Goal: Task Accomplishment & Management: Manage account settings

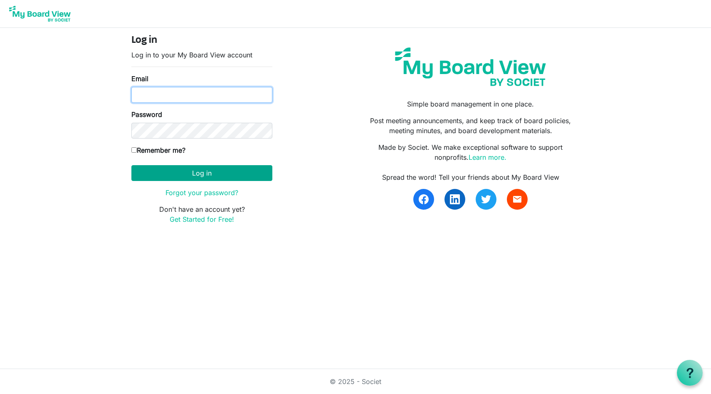
type input "[EMAIL_ADDRESS][DOMAIN_NAME]"
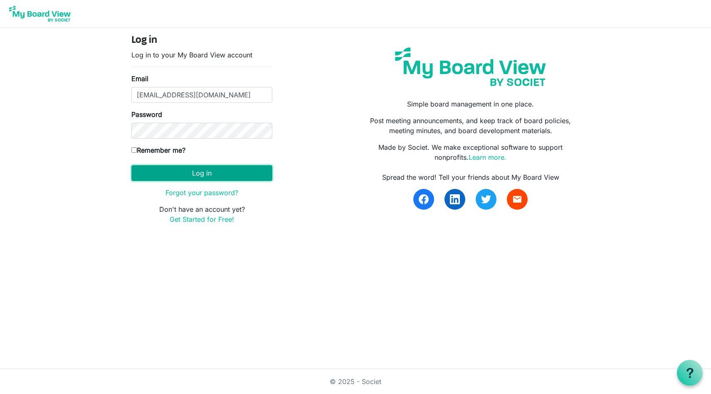
click at [191, 174] on button "Log in" at bounding box center [201, 173] width 141 height 16
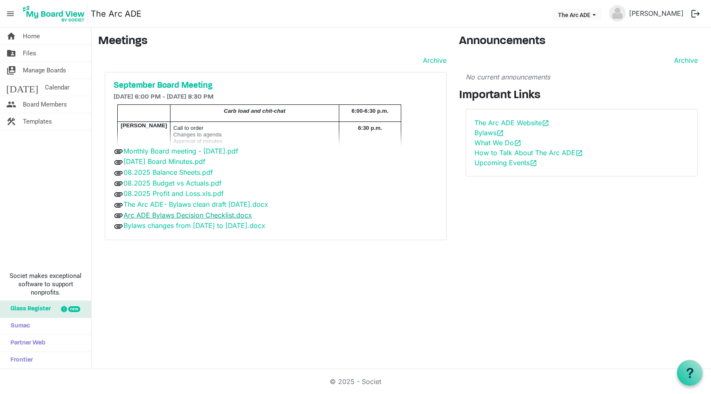
click at [198, 214] on link "Arc ADE Bylaws Decision Checklist.docx" at bounding box center [187, 215] width 128 height 8
